Goal: Transaction & Acquisition: Book appointment/travel/reservation

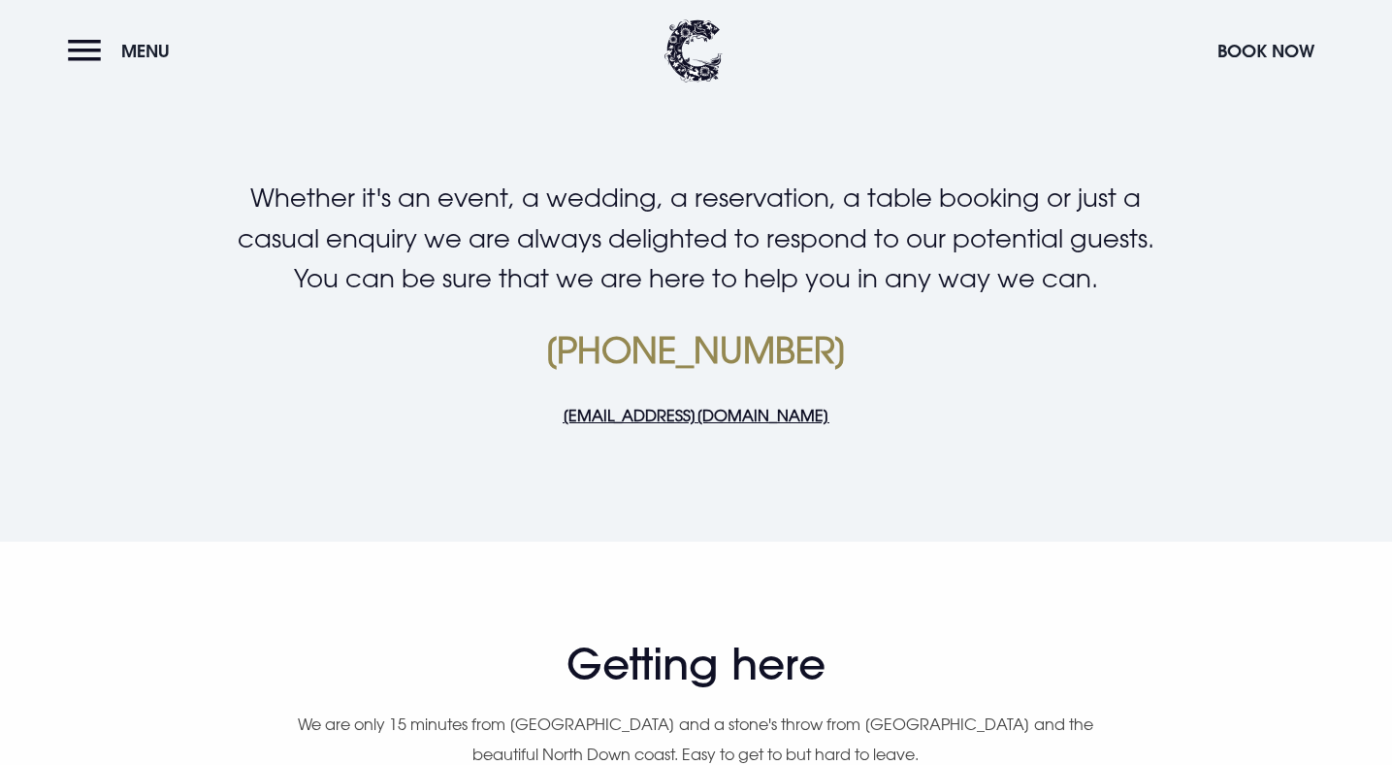
scroll to position [509, 0]
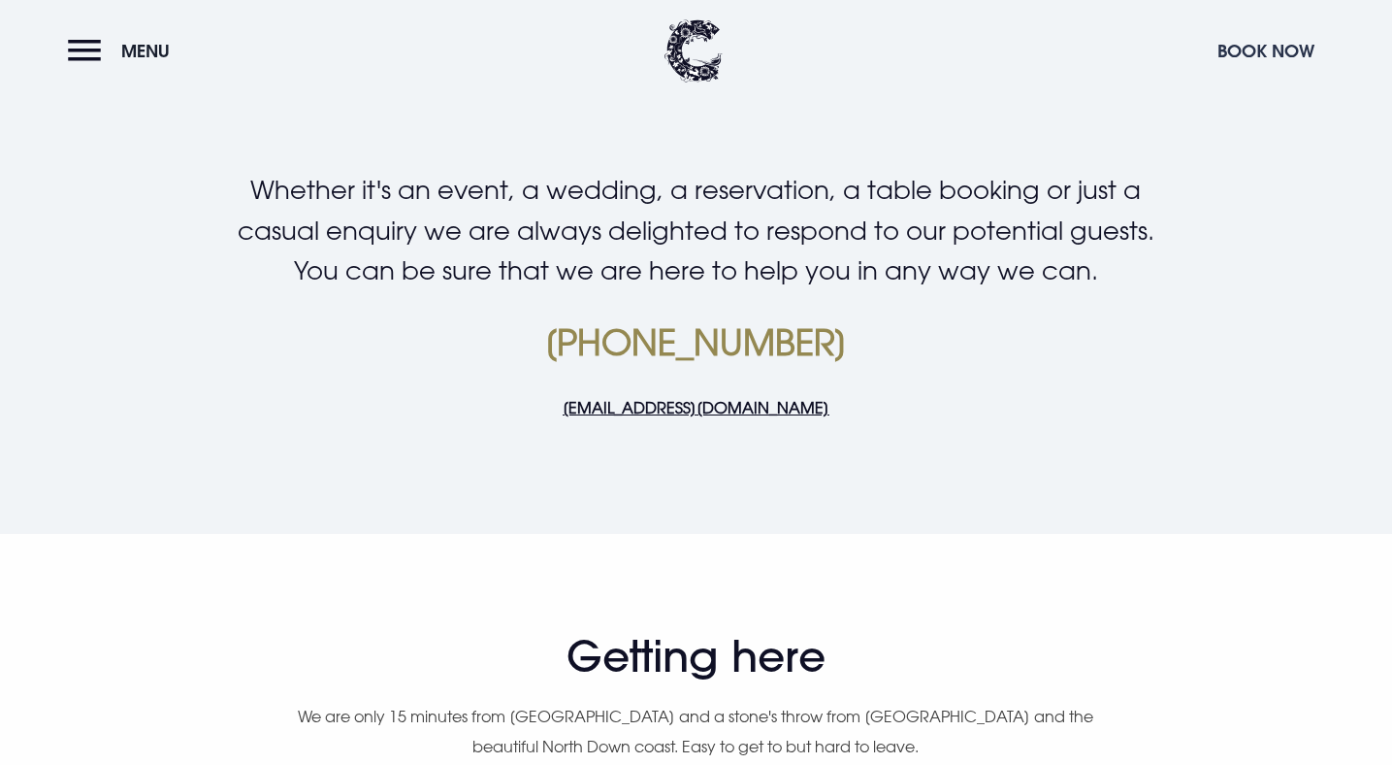
click at [1260, 53] on button "Book Now" at bounding box center [1266, 51] width 116 height 42
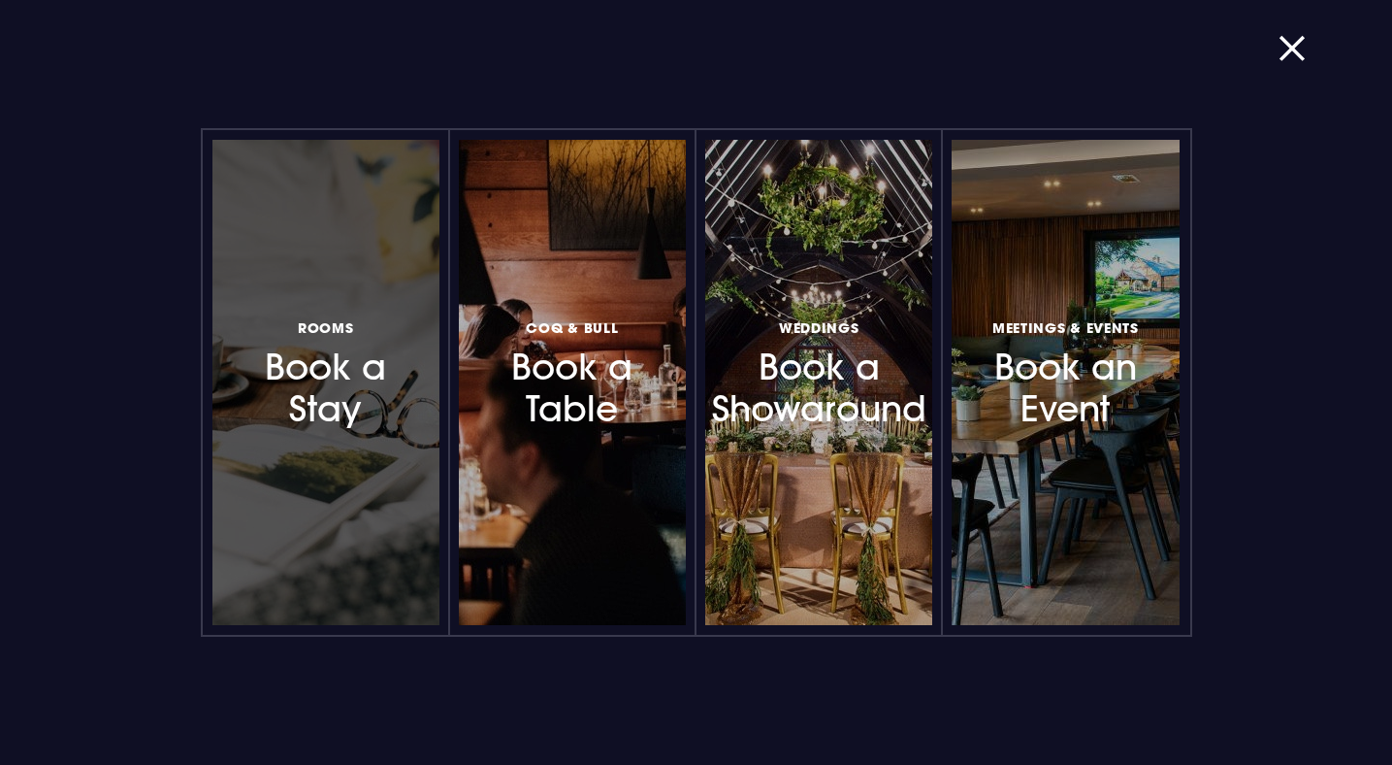
click at [337, 379] on h3 "Rooms Book a Stay" at bounding box center [325, 371] width 161 height 115
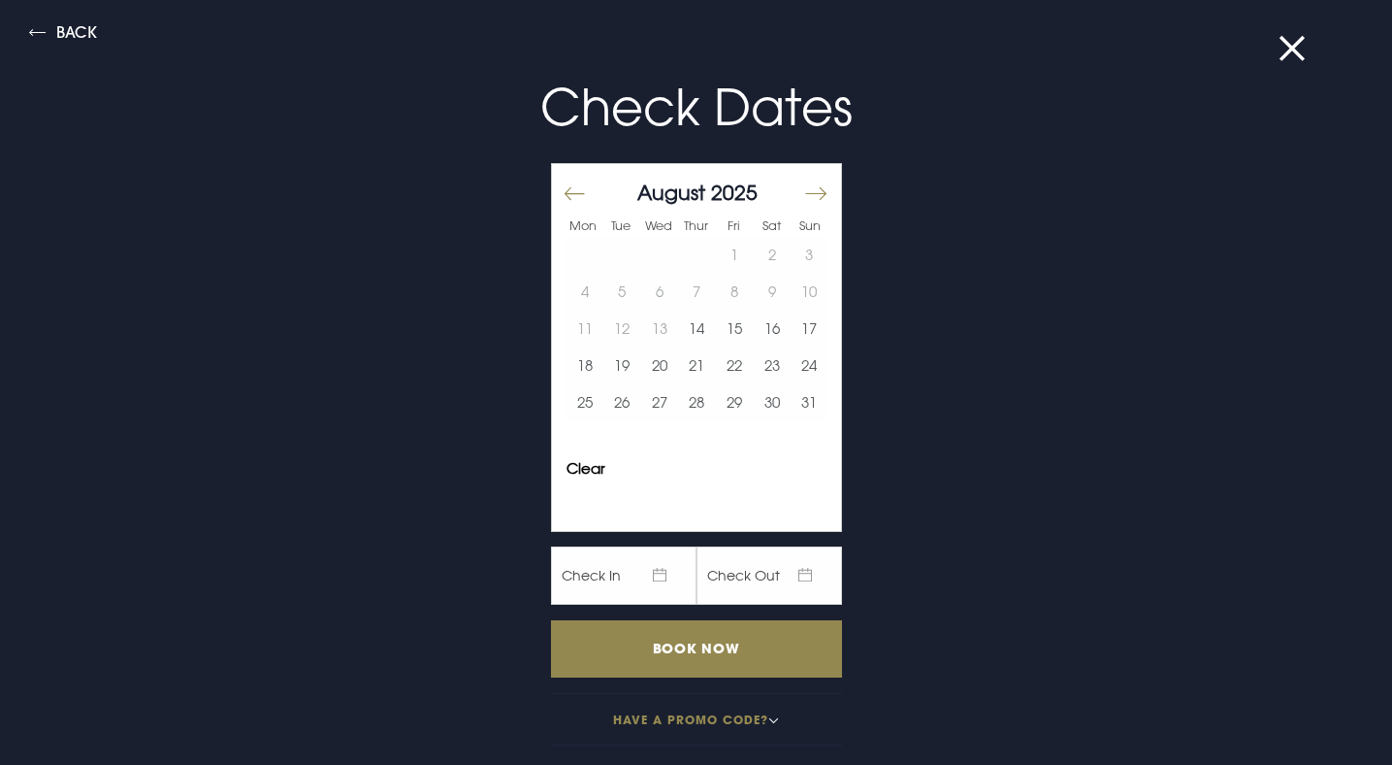
click at [809, 192] on button "Move forward to switch to the next month." at bounding box center [814, 194] width 23 height 41
click at [578, 195] on button "Move backward to switch to the previous month." at bounding box center [574, 194] width 23 height 41
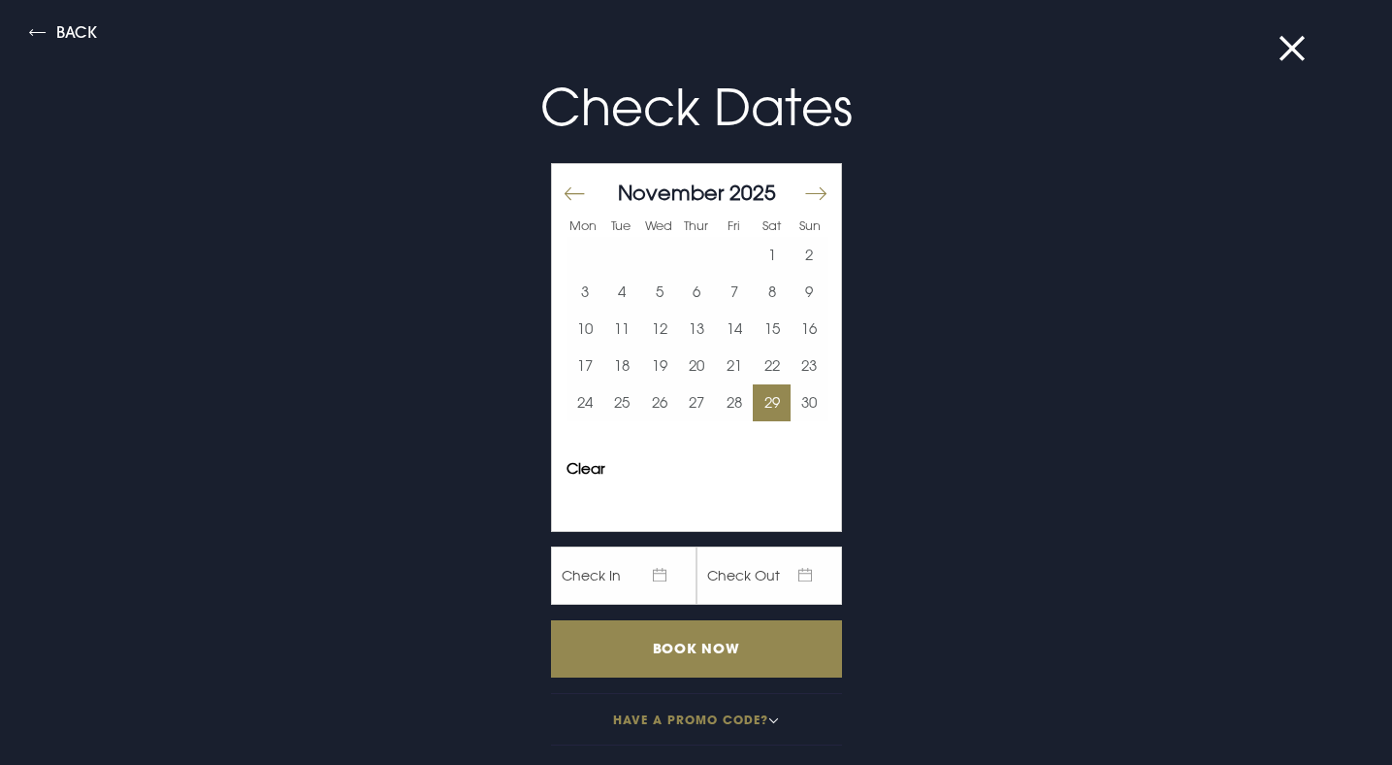
click at [758, 401] on button "29" at bounding box center [772, 402] width 38 height 37
click at [801, 577] on "[DATE]" at bounding box center [770, 575] width 146 height 58
click at [723, 576] on "[DATE]" at bounding box center [770, 575] width 146 height 58
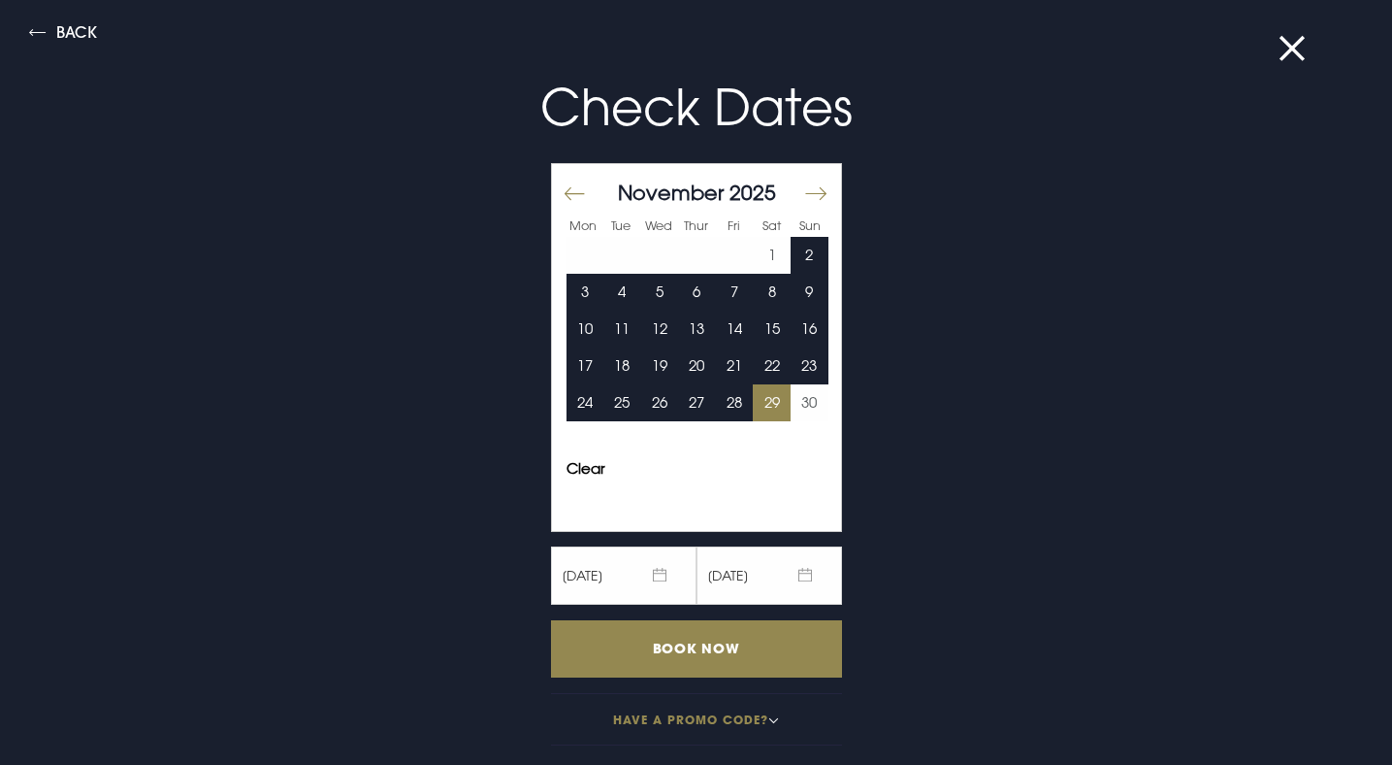
click at [818, 186] on button "Move forward to switch to the next month." at bounding box center [814, 194] width 23 height 41
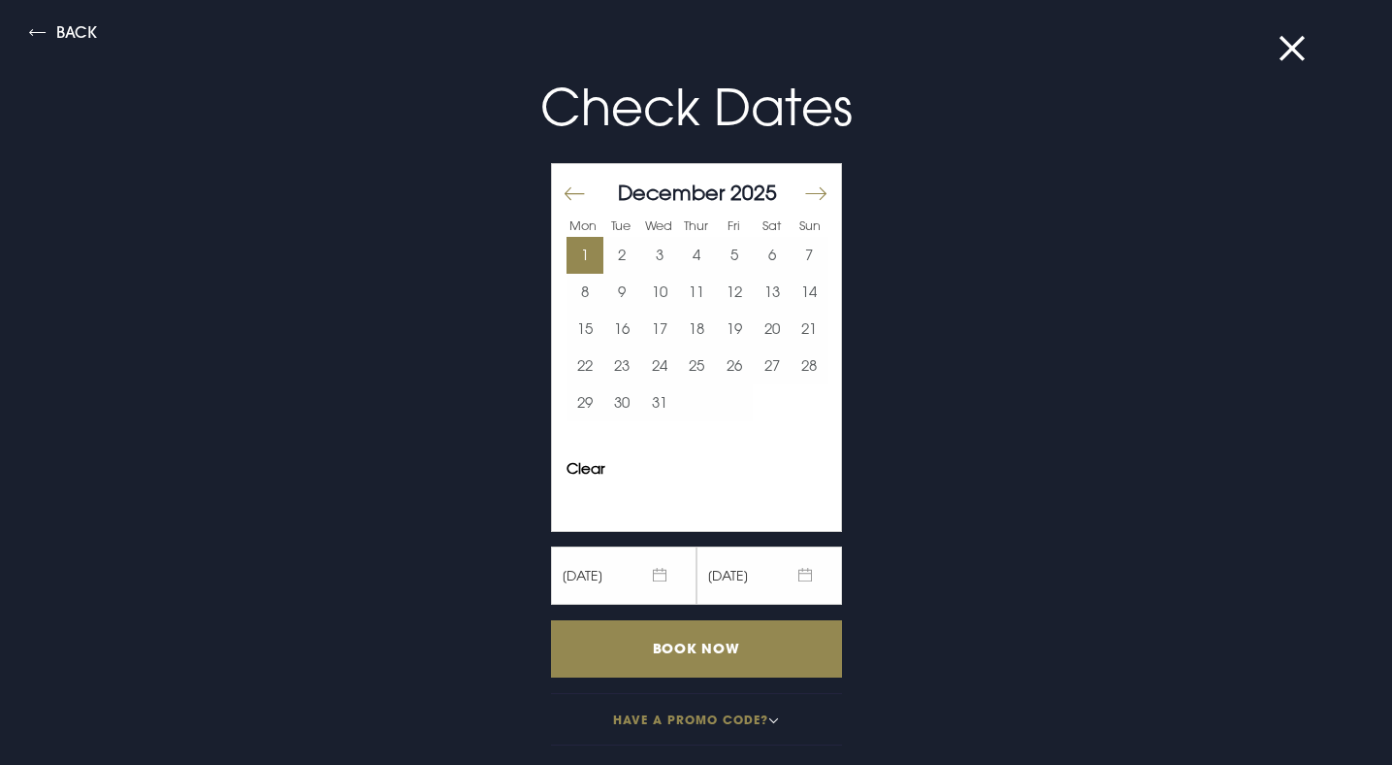
click at [590, 248] on button "1" at bounding box center [586, 255] width 38 height 37
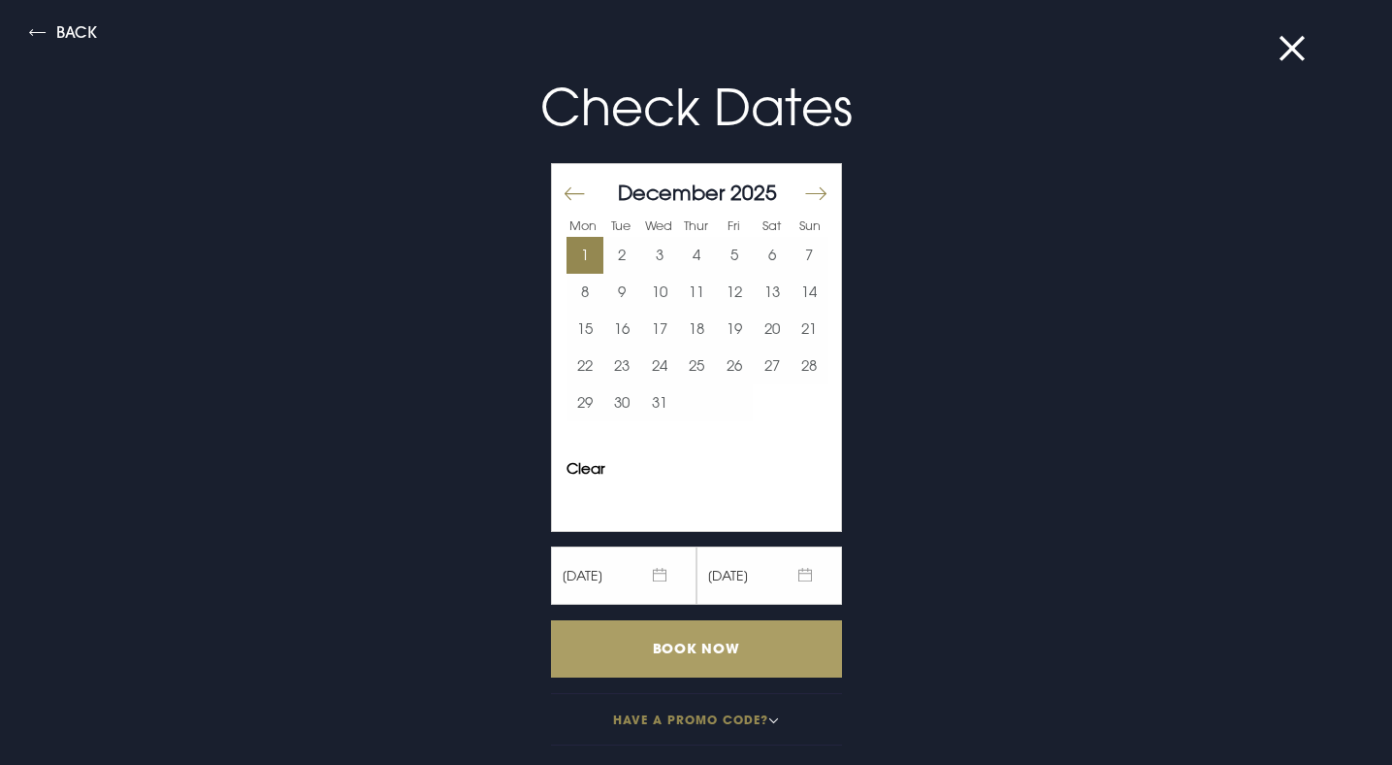
click at [735, 638] on input "Book Now" at bounding box center [696, 648] width 291 height 57
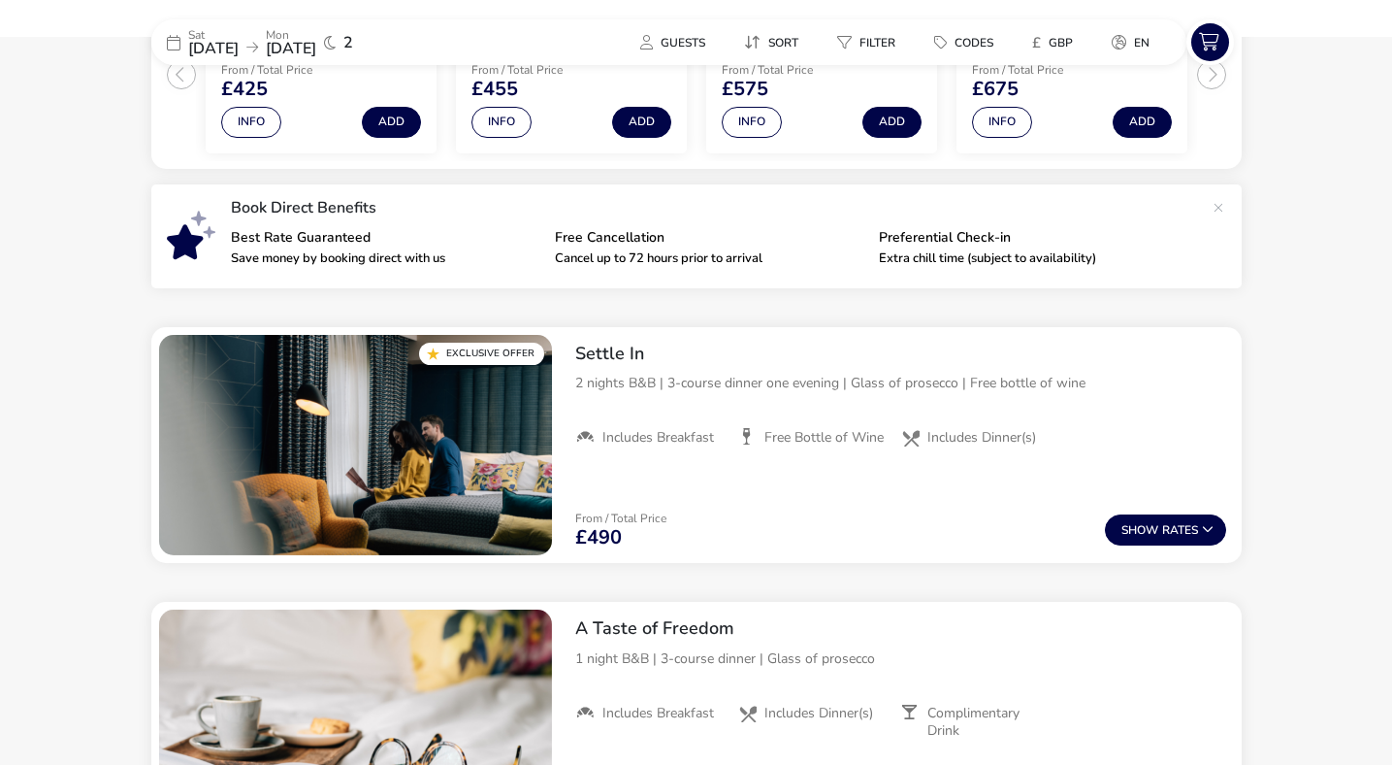
scroll to position [529, 0]
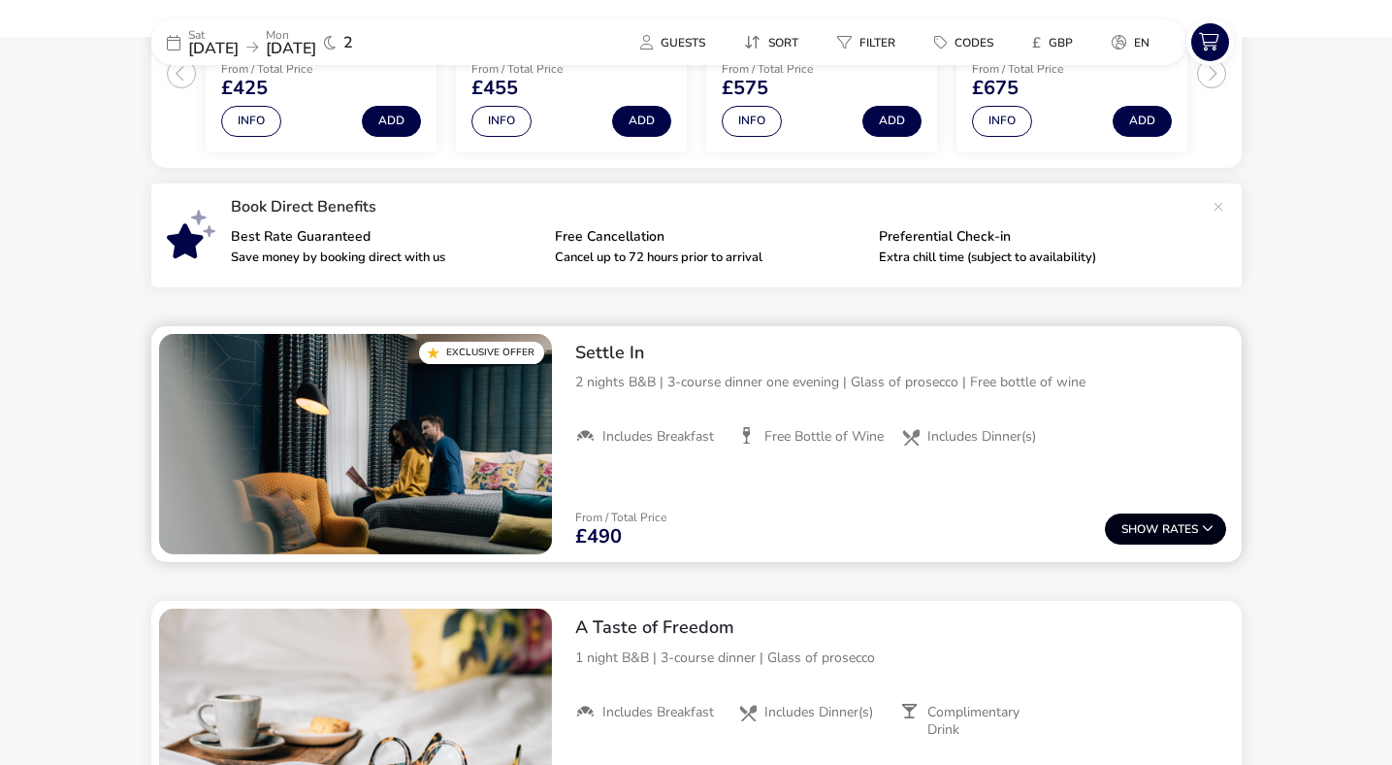
click at [1146, 530] on span "Show" at bounding box center [1142, 529] width 41 height 13
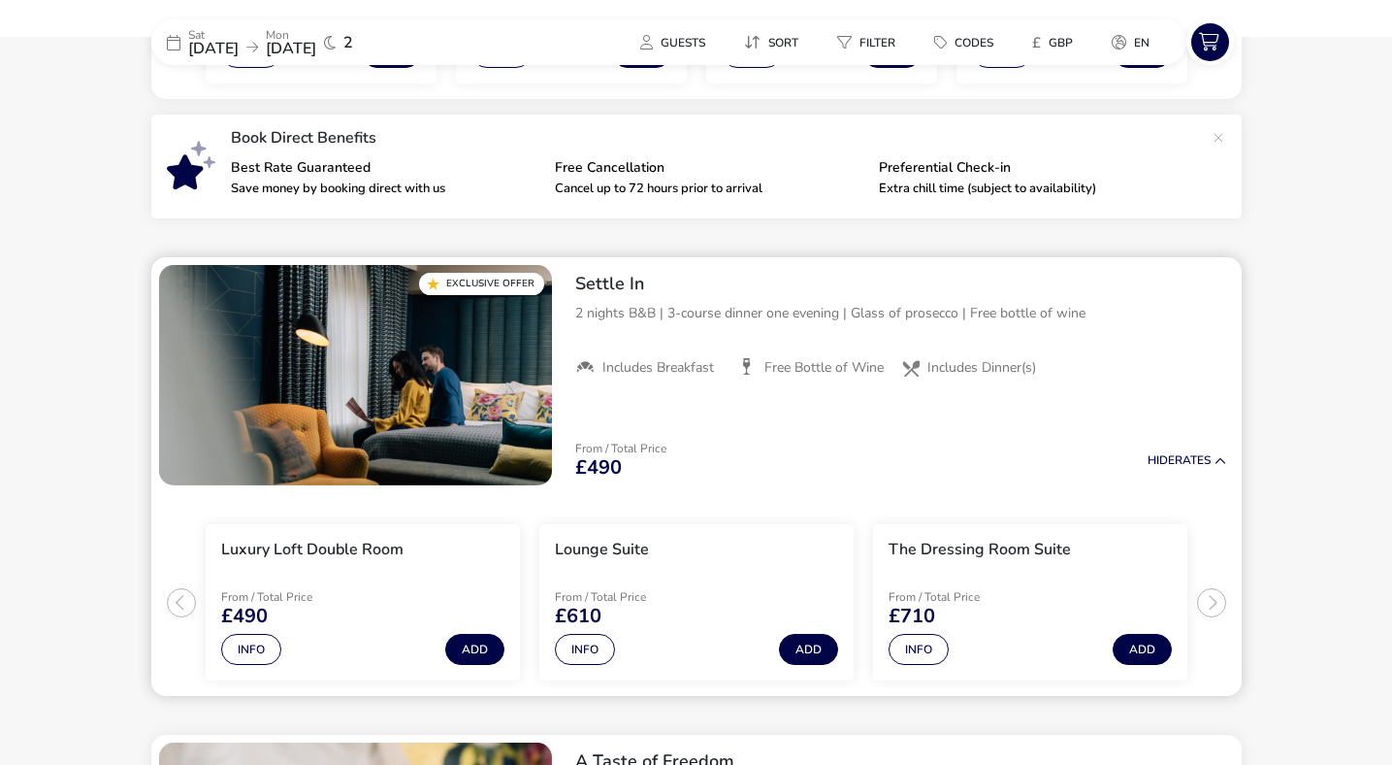
scroll to position [597, 0]
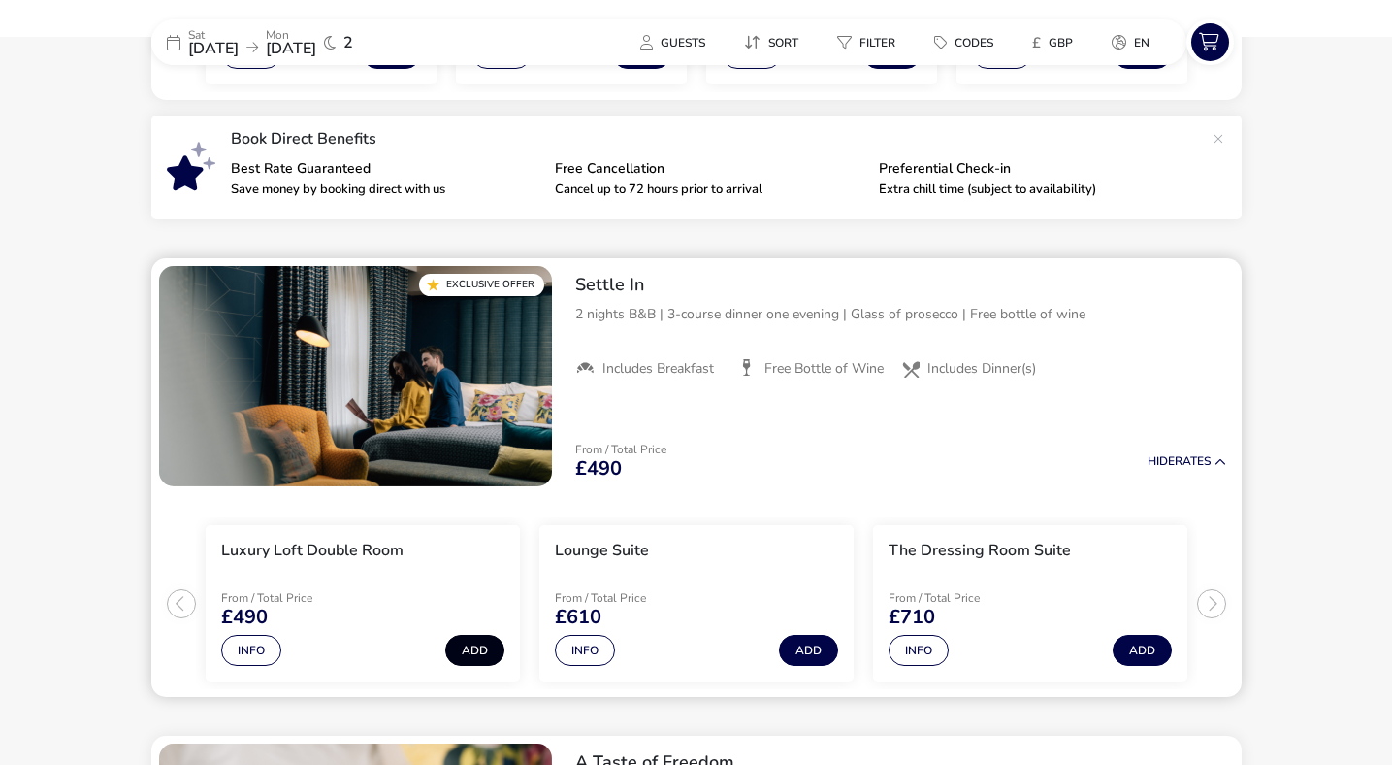
click at [479, 663] on button "Add" at bounding box center [474, 650] width 59 height 31
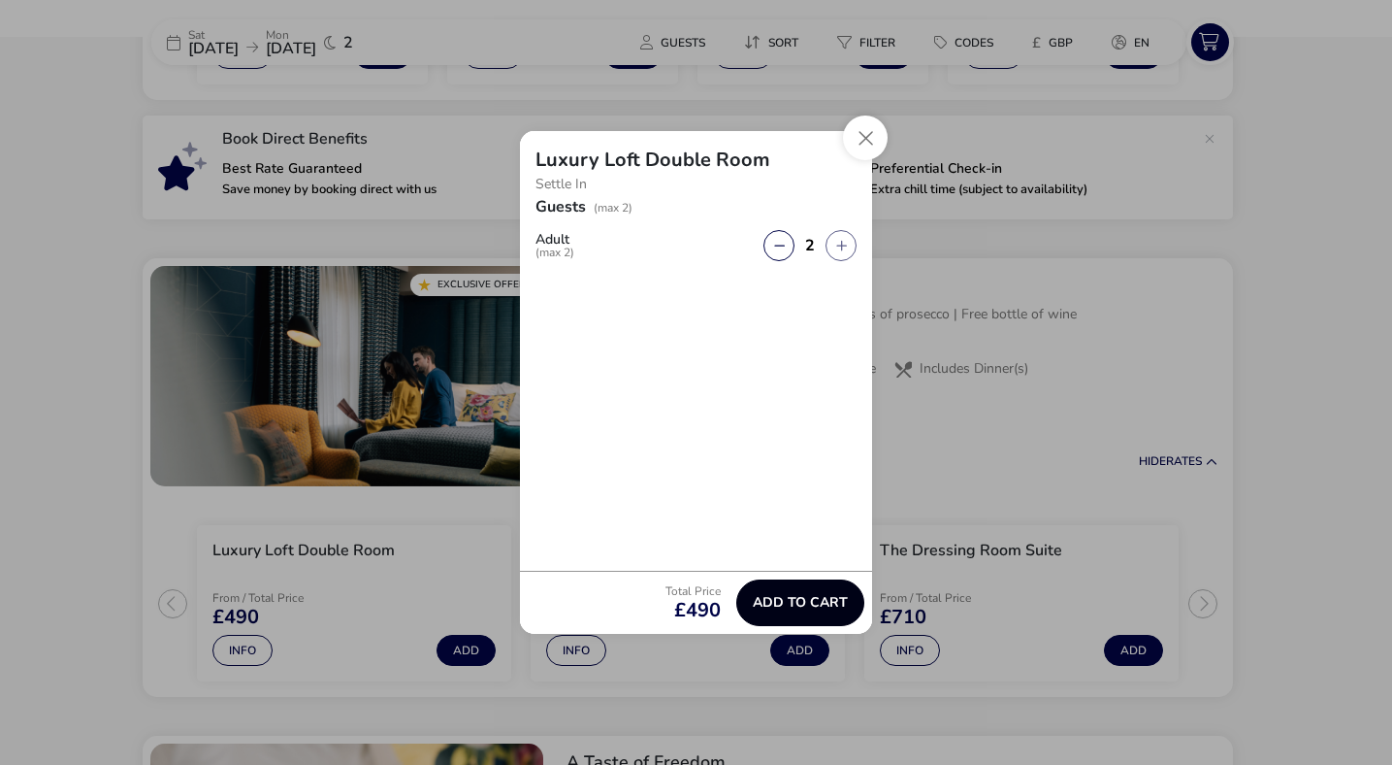
click at [826, 602] on span "Add to cart" at bounding box center [800, 602] width 95 height 15
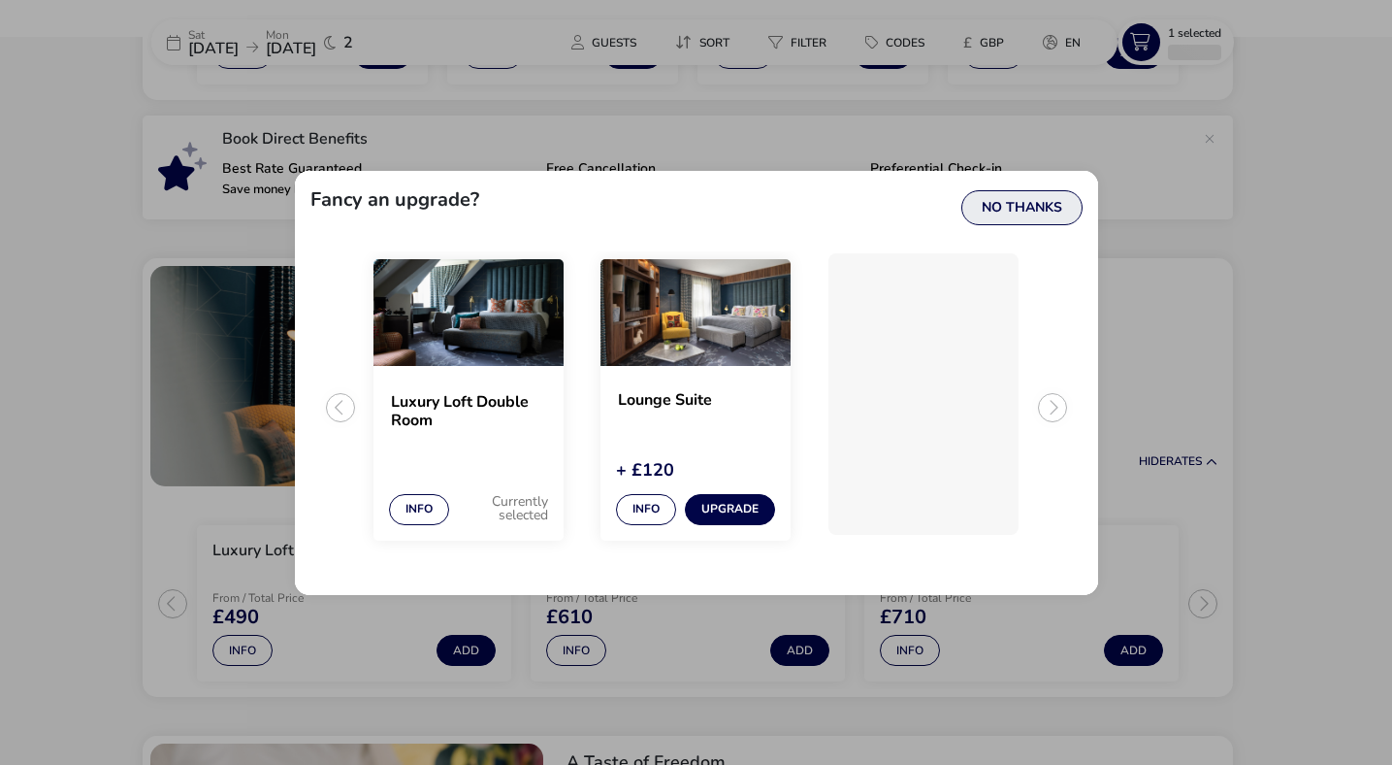
click at [1035, 206] on button "No Thanks" at bounding box center [1021, 207] width 121 height 35
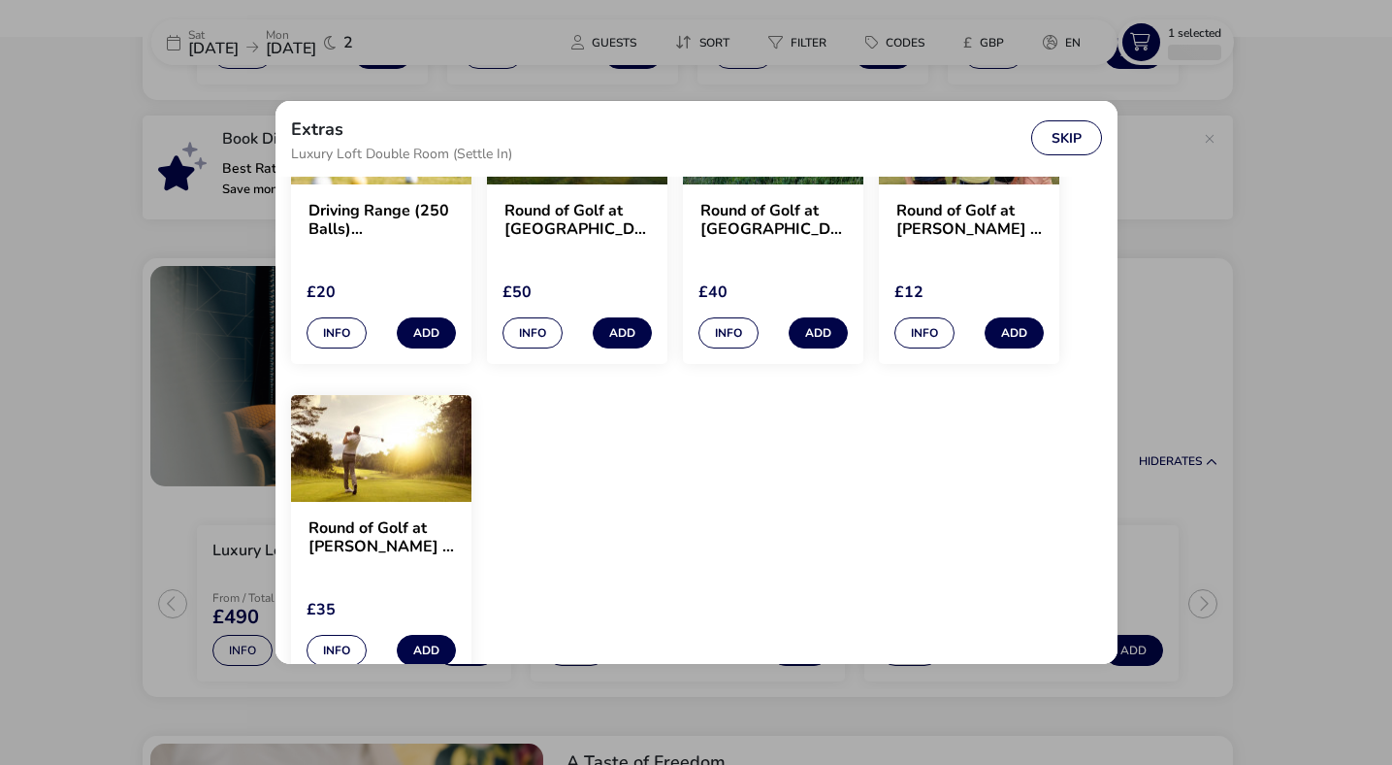
scroll to position [1558, 0]
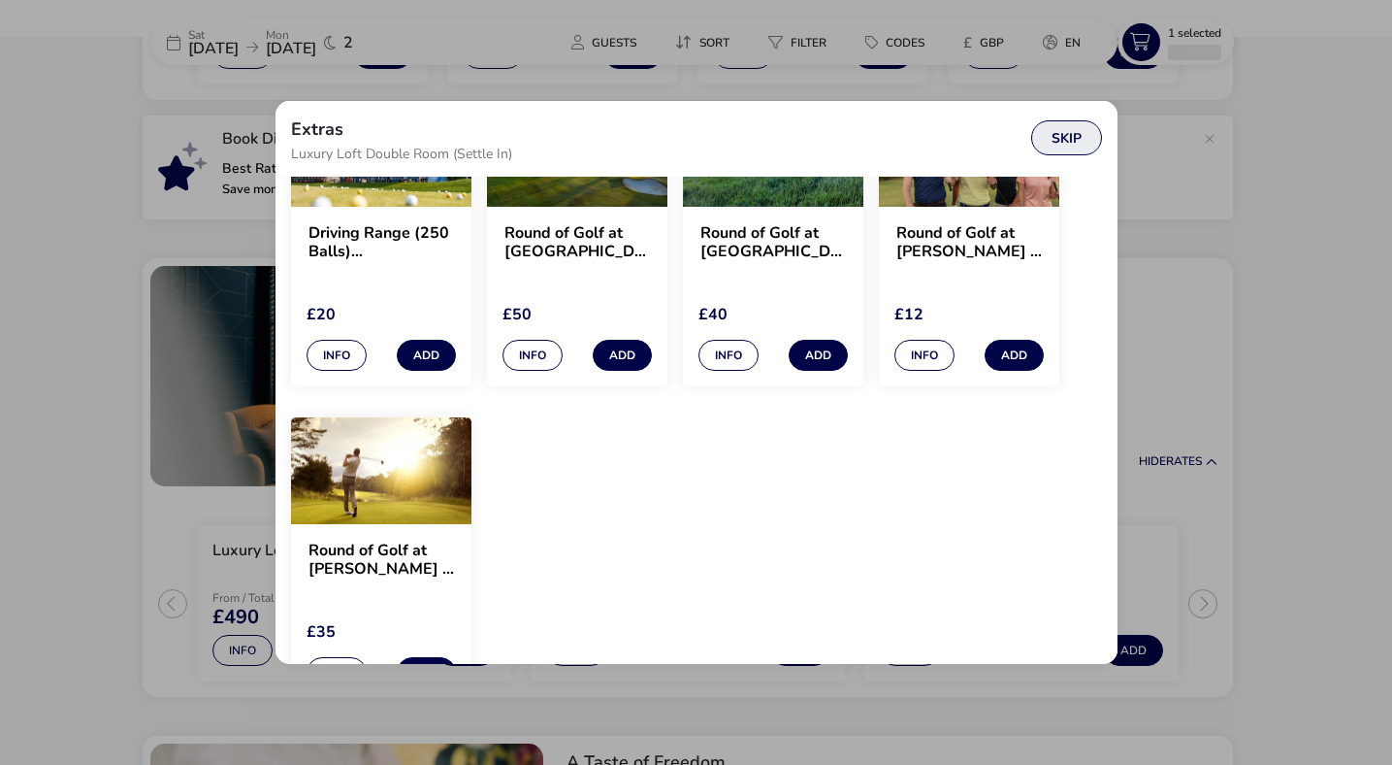
click at [1061, 153] on button "Skip" at bounding box center [1066, 137] width 71 height 35
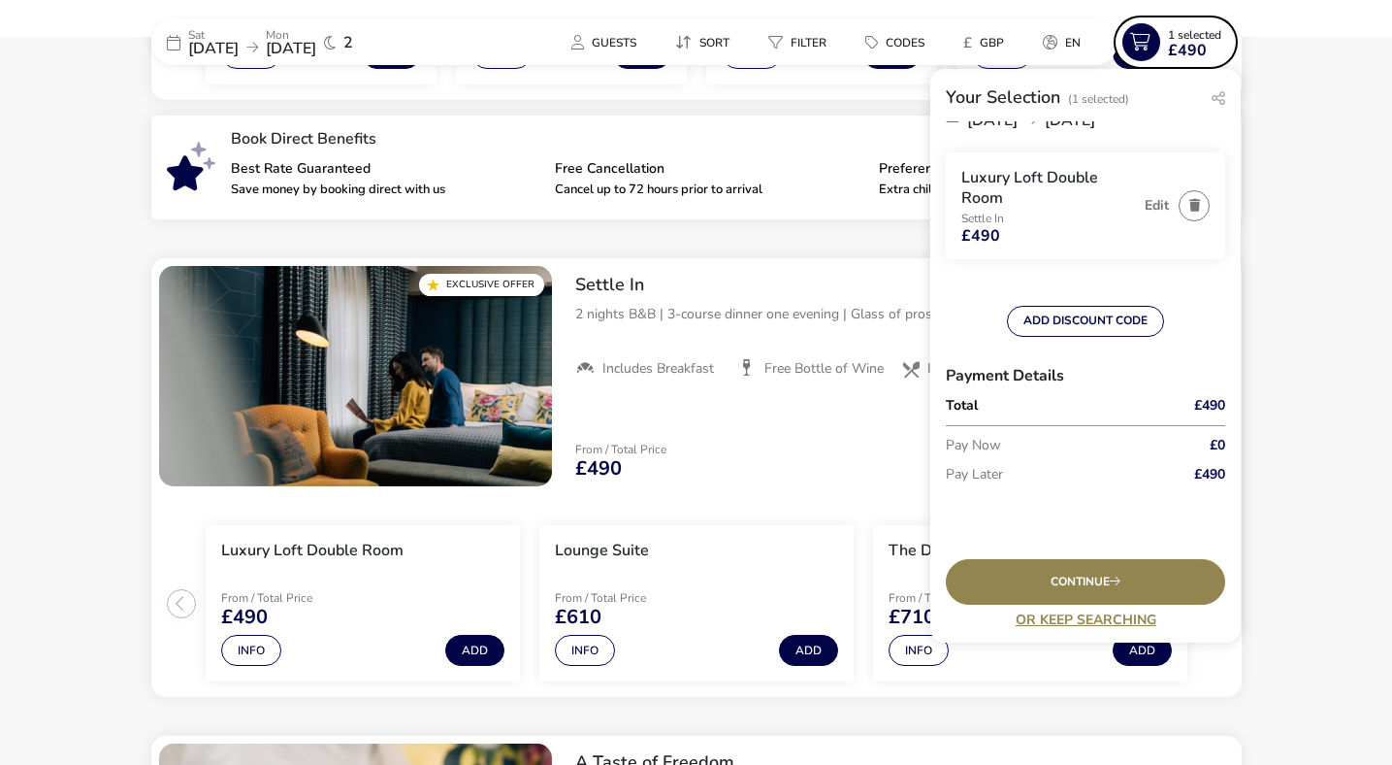
scroll to position [0, 0]
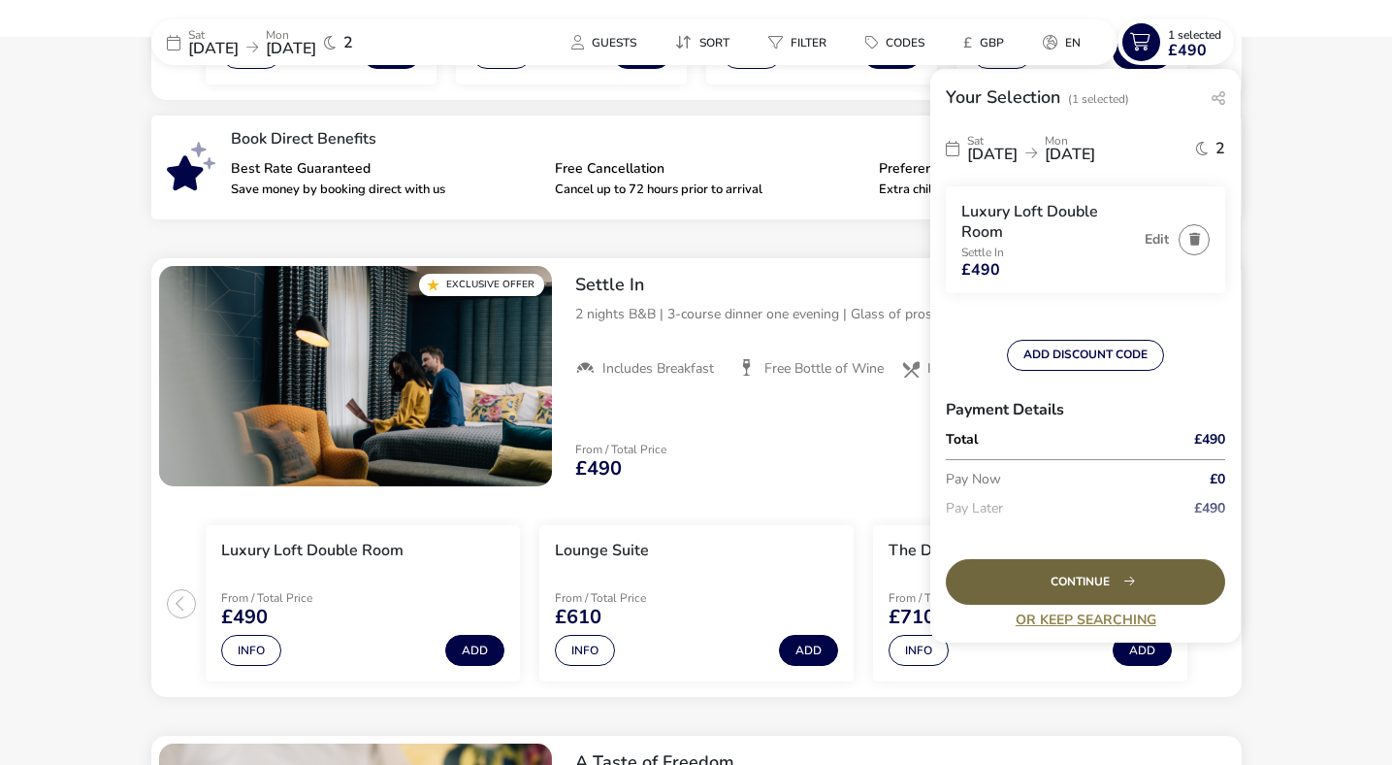
click at [1140, 573] on div "Continue" at bounding box center [1085, 582] width 279 height 46
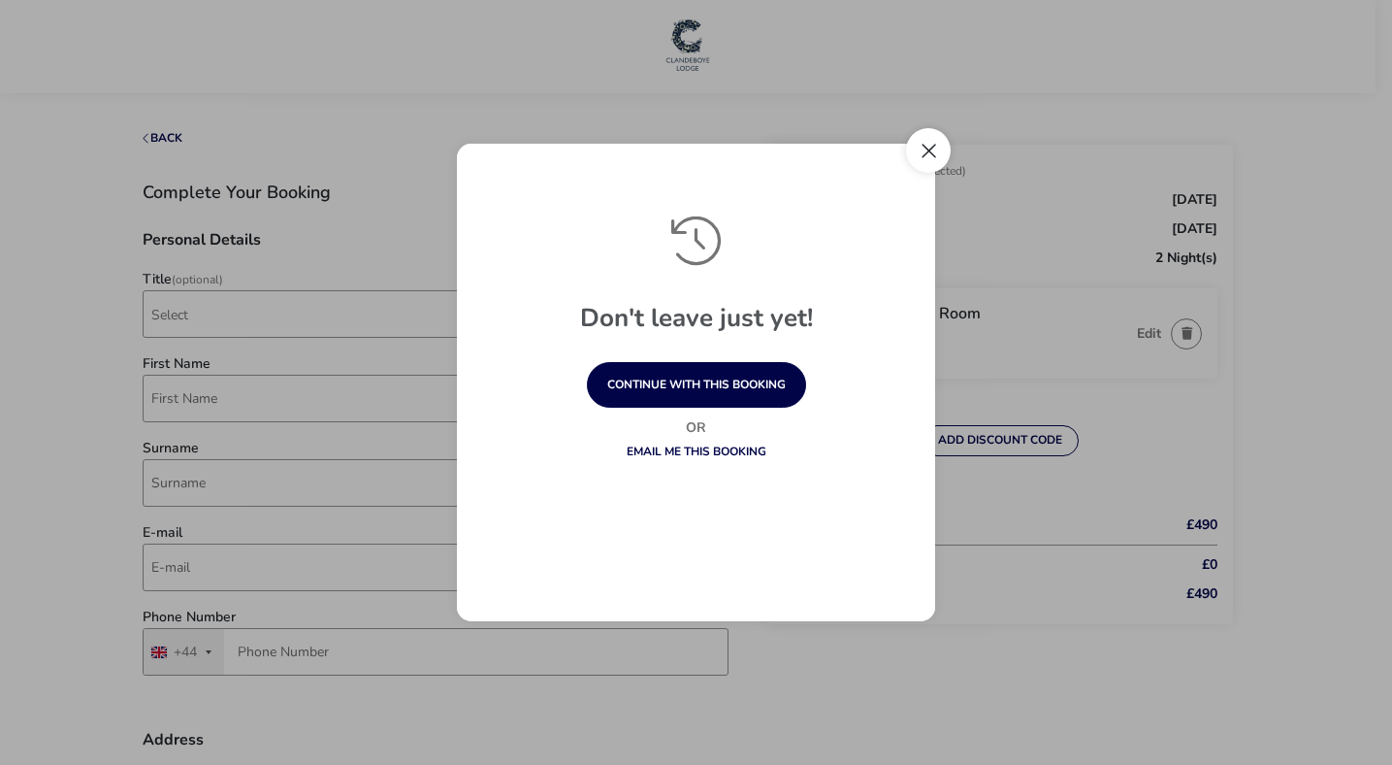
click at [931, 141] on button "Close" at bounding box center [928, 150] width 45 height 45
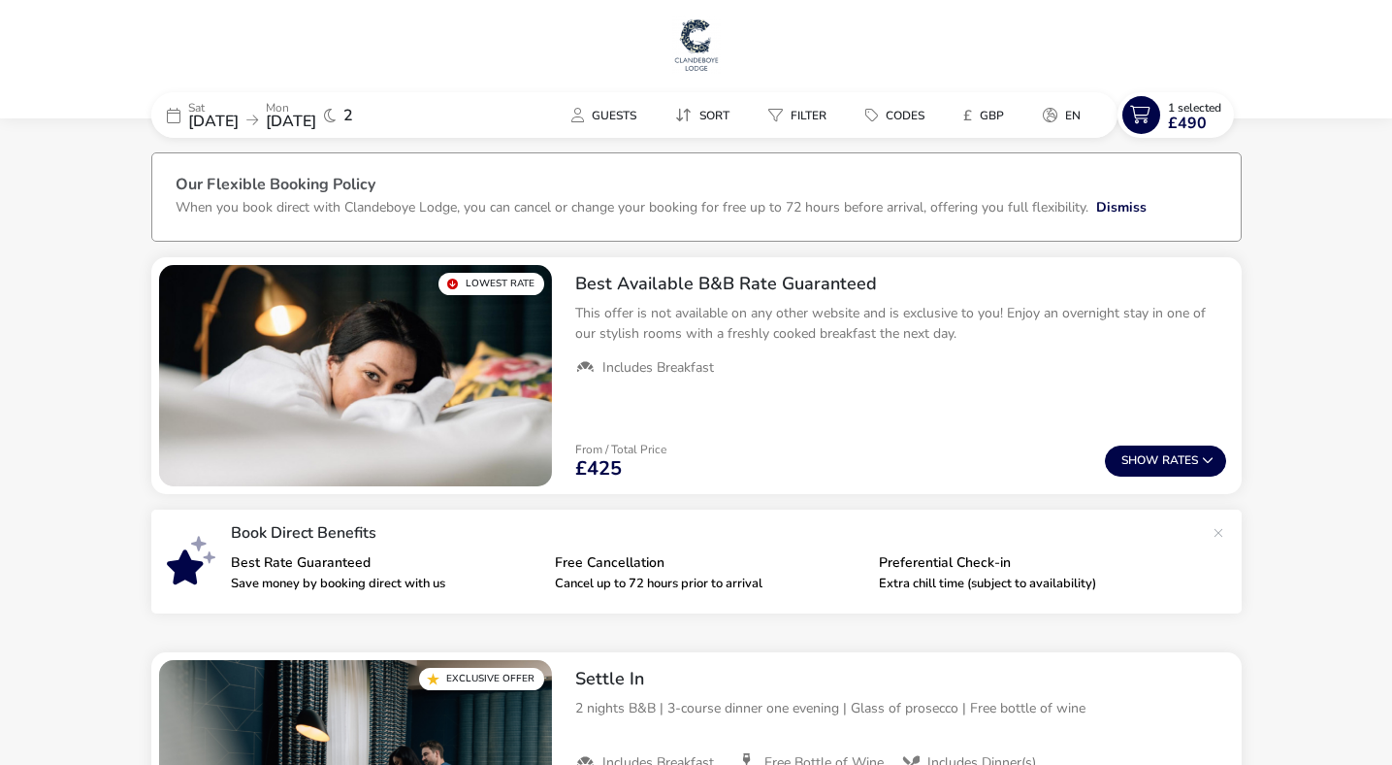
click at [693, 33] on img at bounding box center [696, 45] width 49 height 58
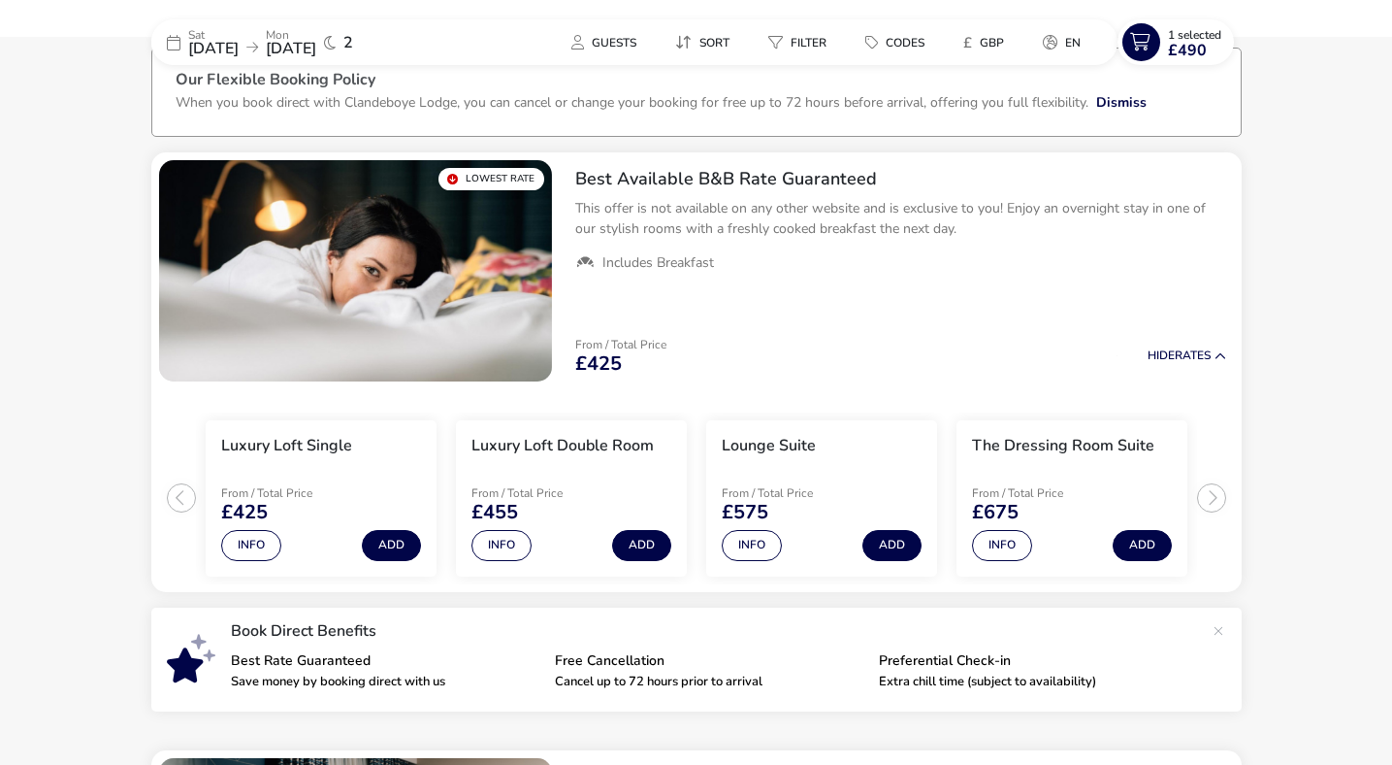
scroll to position [155, 0]
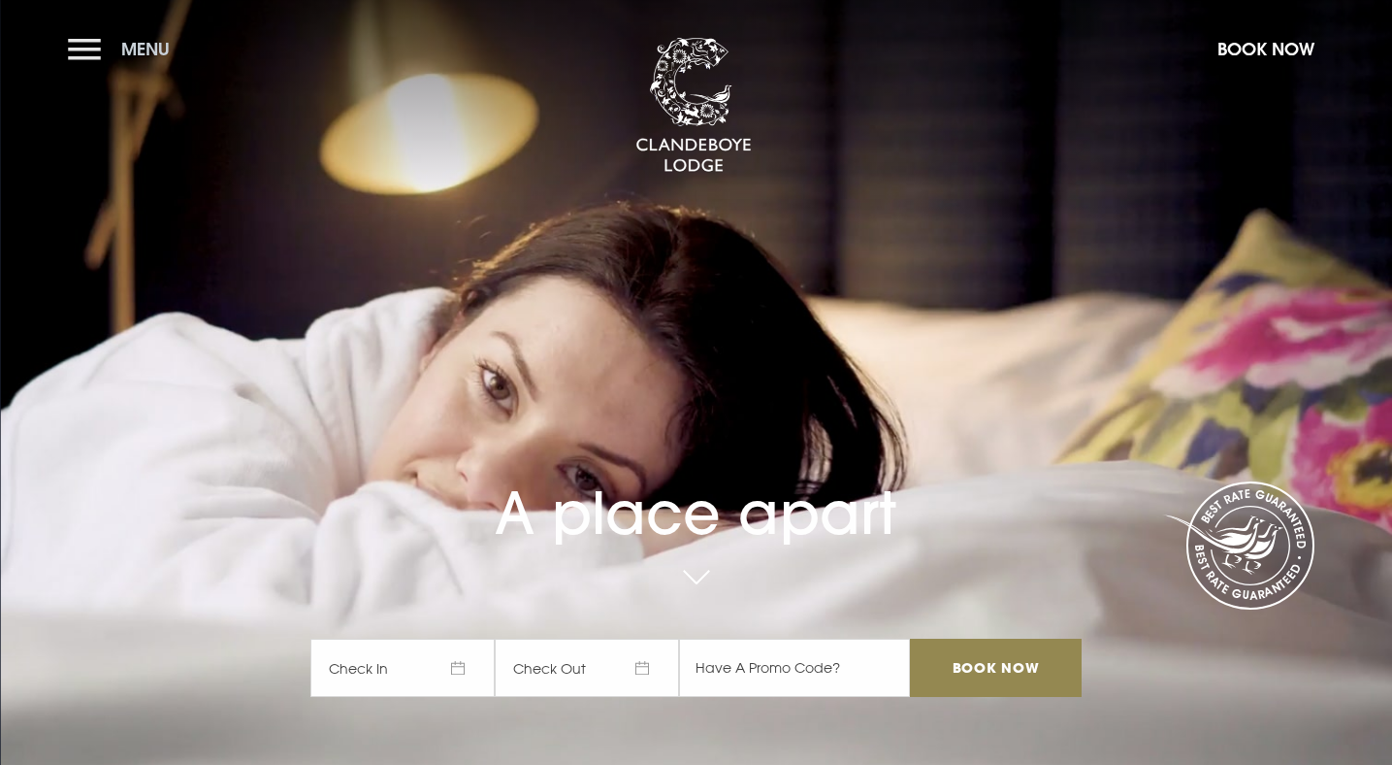
click at [69, 60] on button "Menu" at bounding box center [124, 49] width 112 height 42
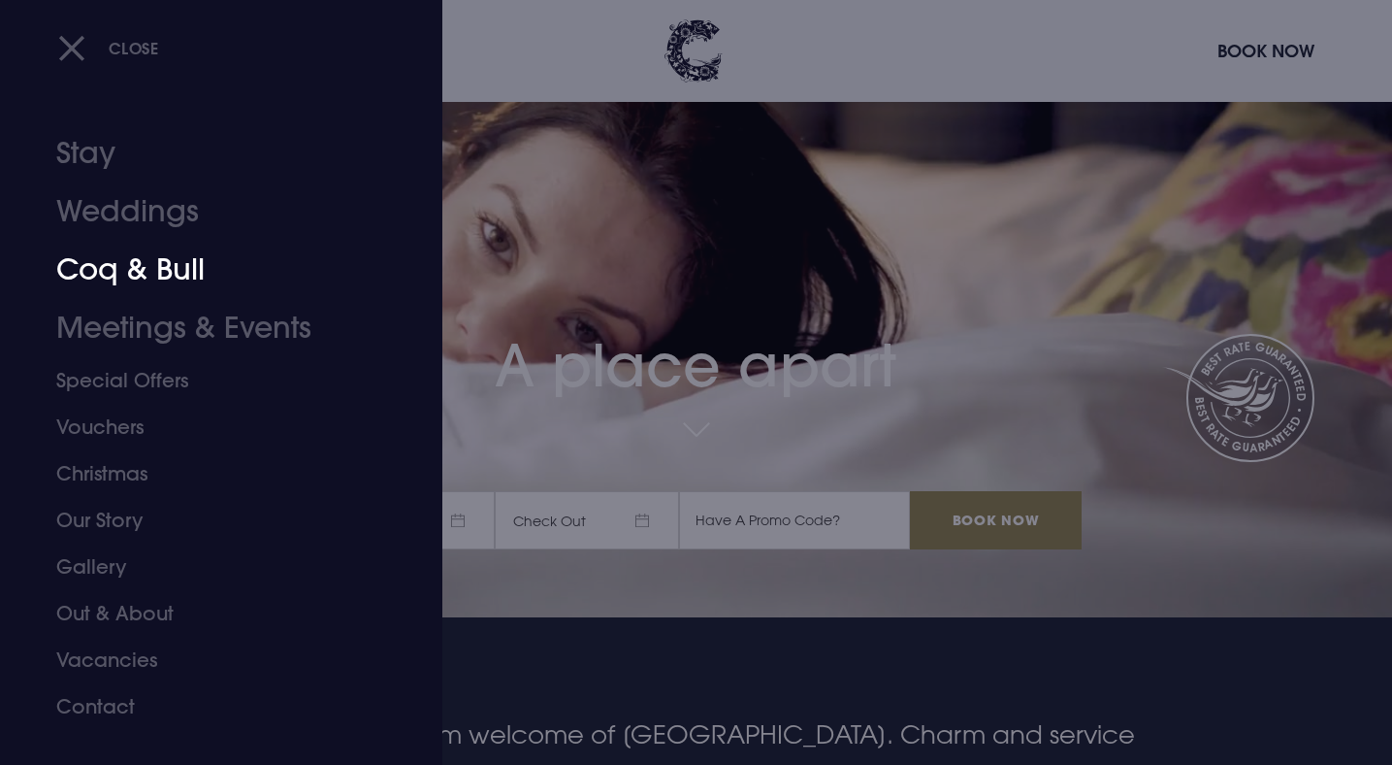
scroll to position [154, 0]
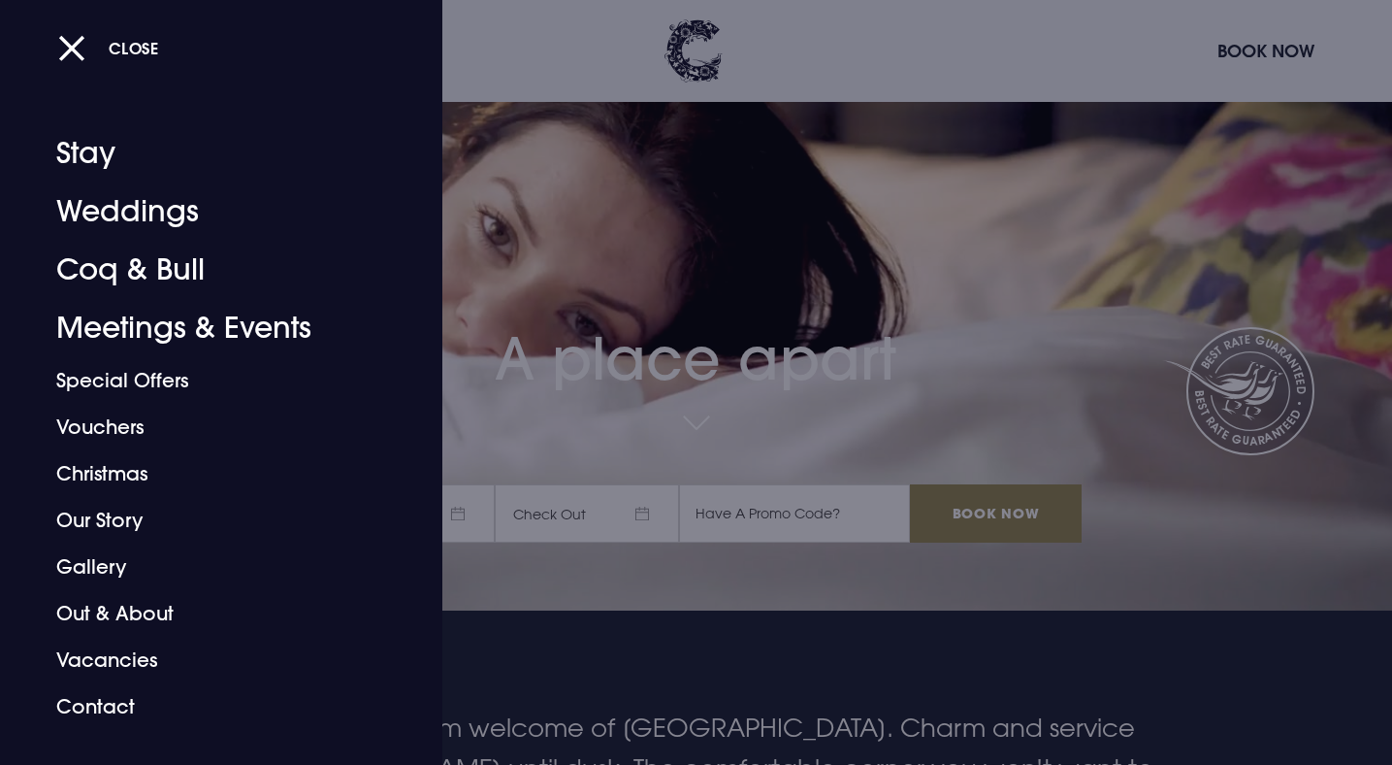
click at [637, 287] on div at bounding box center [696, 382] width 1392 height 765
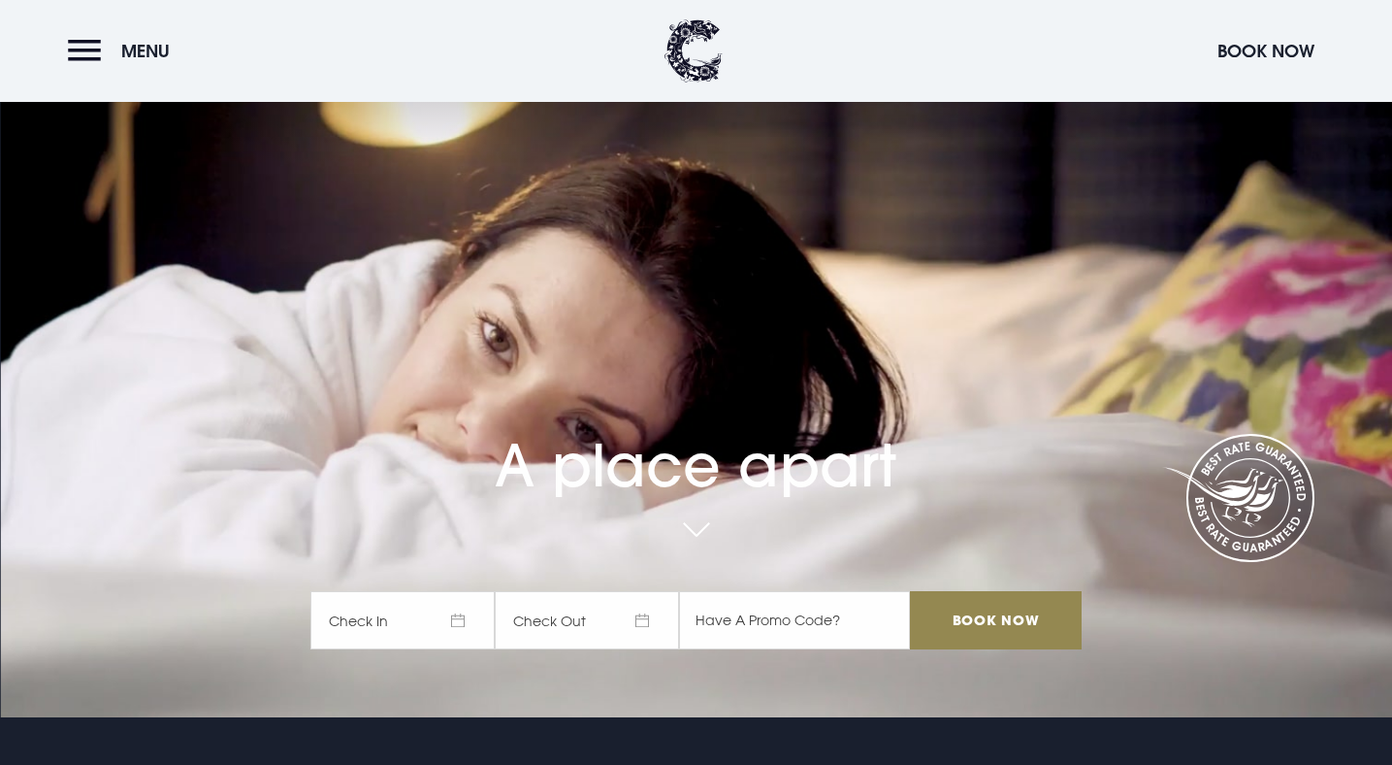
scroll to position [0, 0]
